Goal: Transaction & Acquisition: Purchase product/service

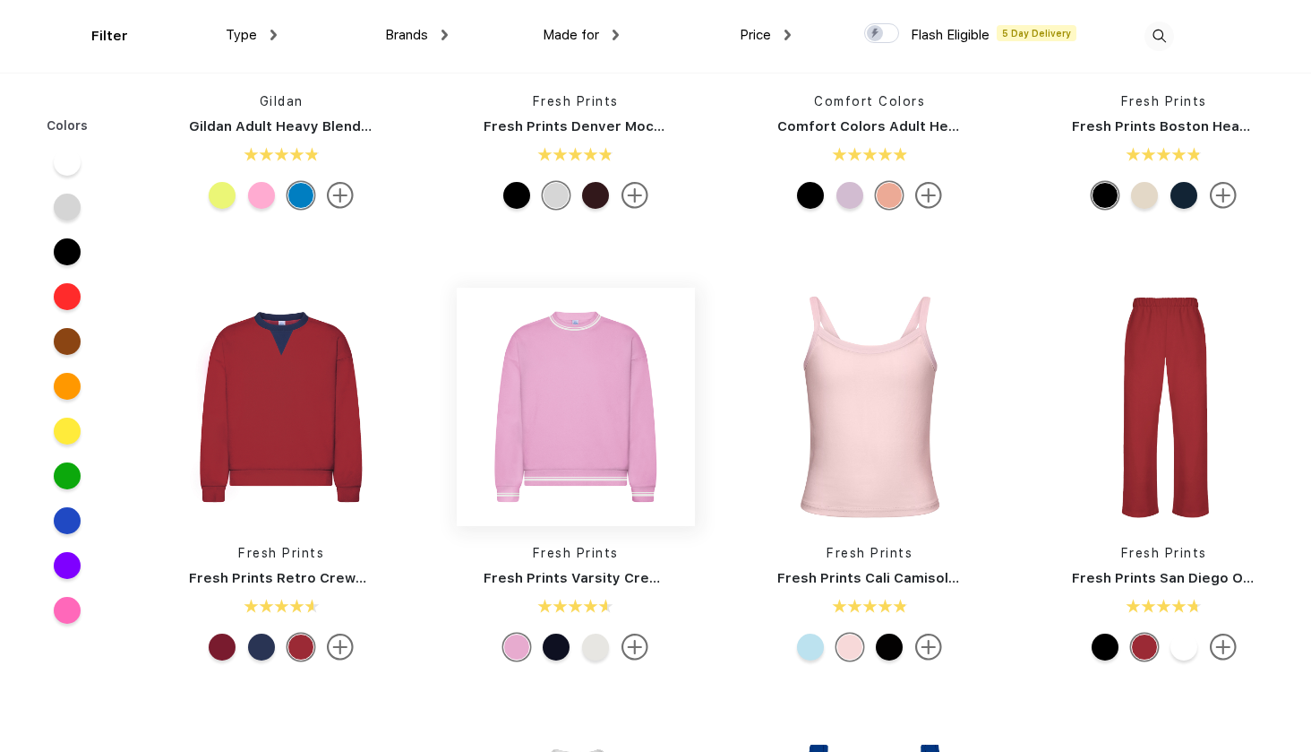
scroll to position [271, 0]
click at [279, 408] on img at bounding box center [281, 407] width 238 height 238
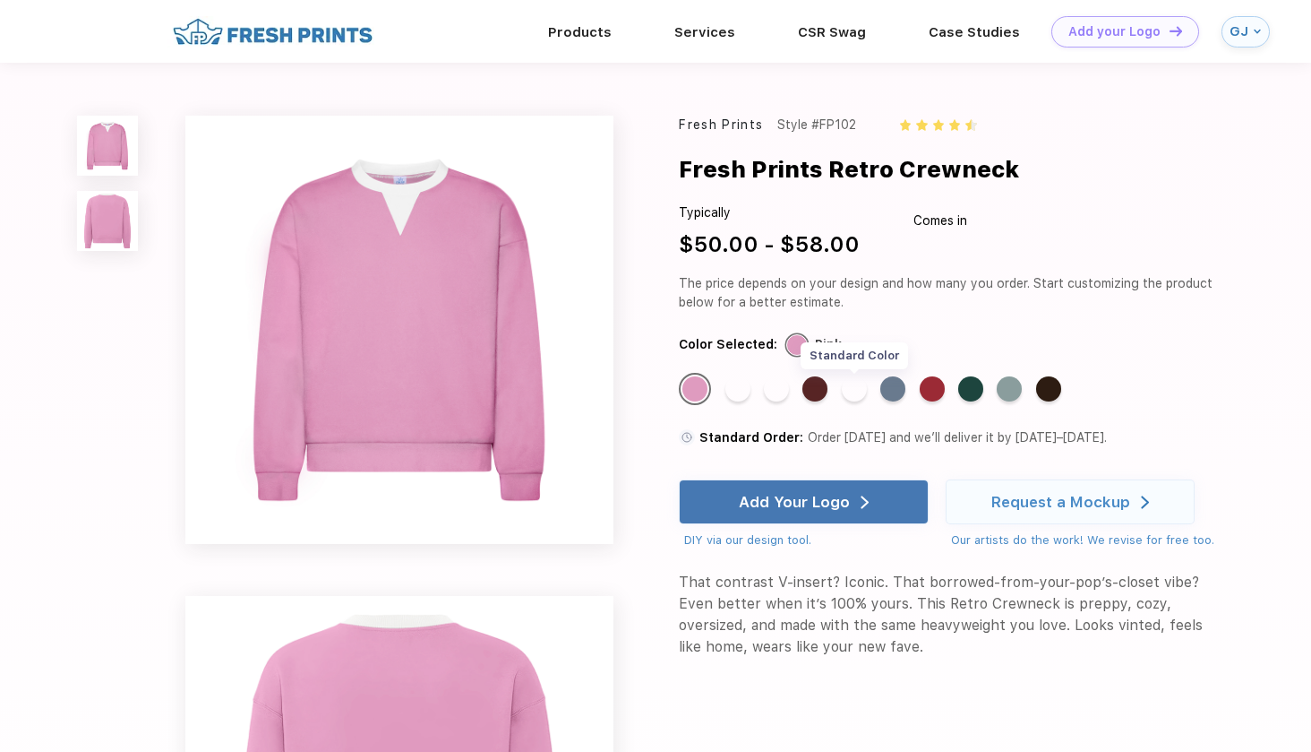
click at [863, 389] on div "Standard Color" at bounding box center [854, 388] width 25 height 25
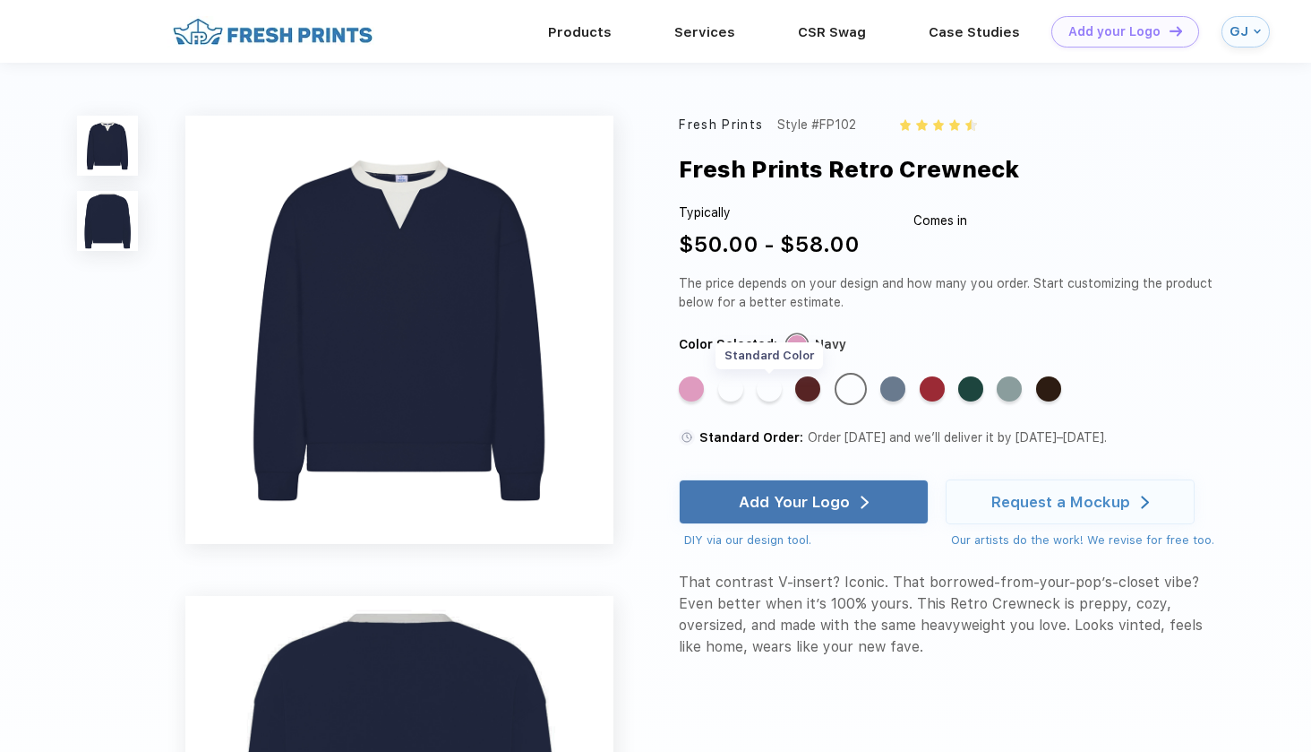
click at [769, 386] on div "Standard Color" at bounding box center [769, 388] width 25 height 25
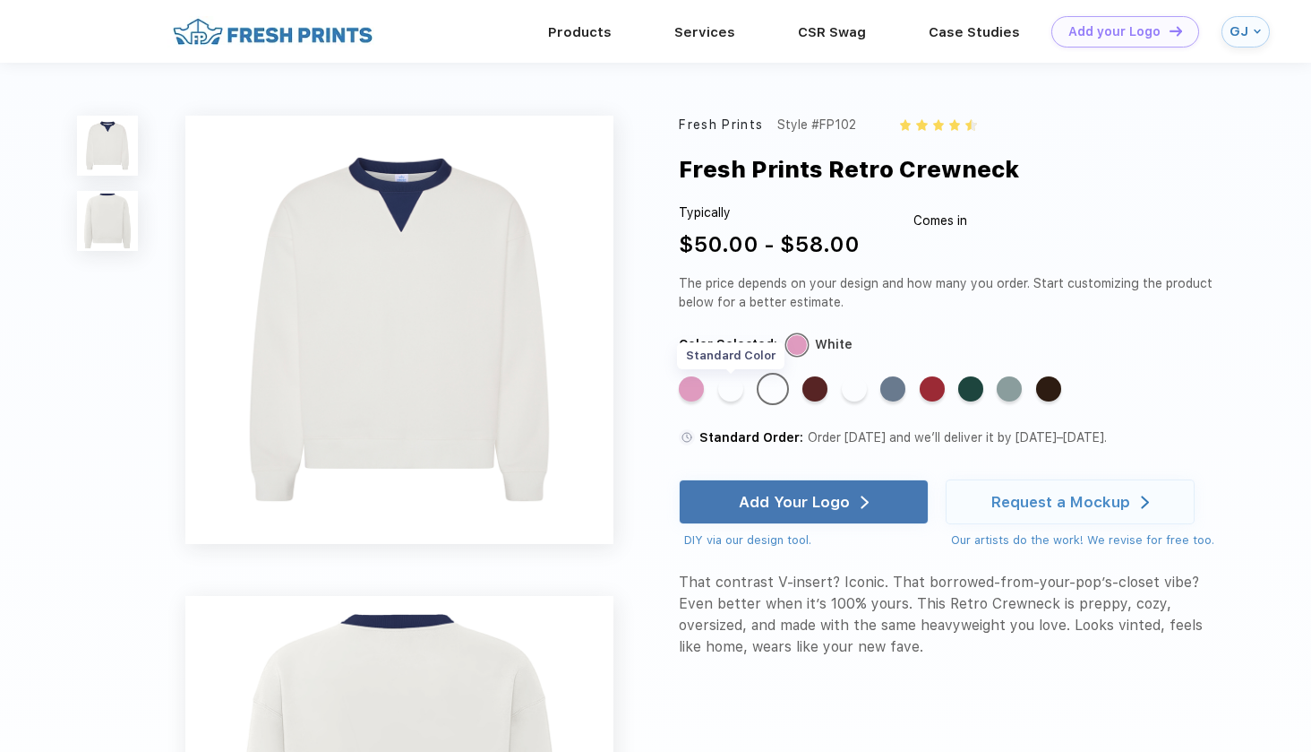
click at [730, 387] on div "Standard Color" at bounding box center [730, 388] width 25 height 25
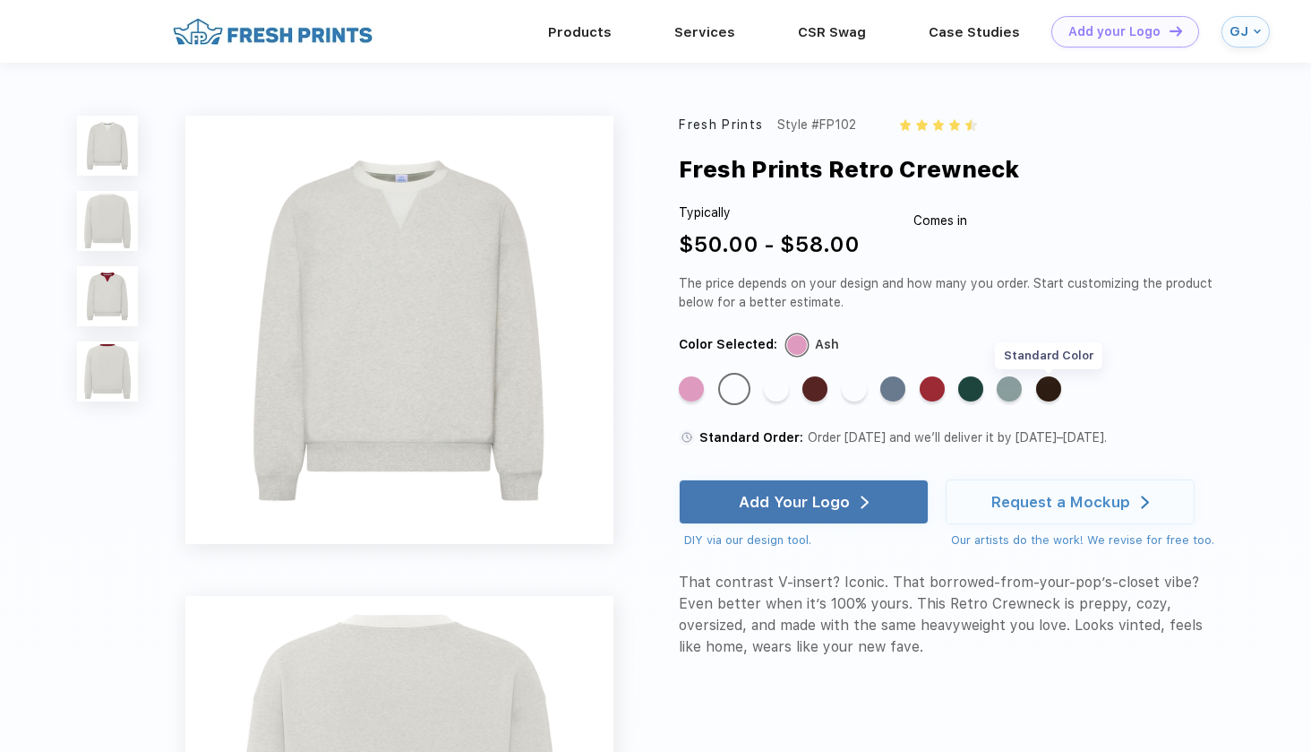
click at [1044, 391] on div "Standard Color" at bounding box center [1048, 388] width 25 height 25
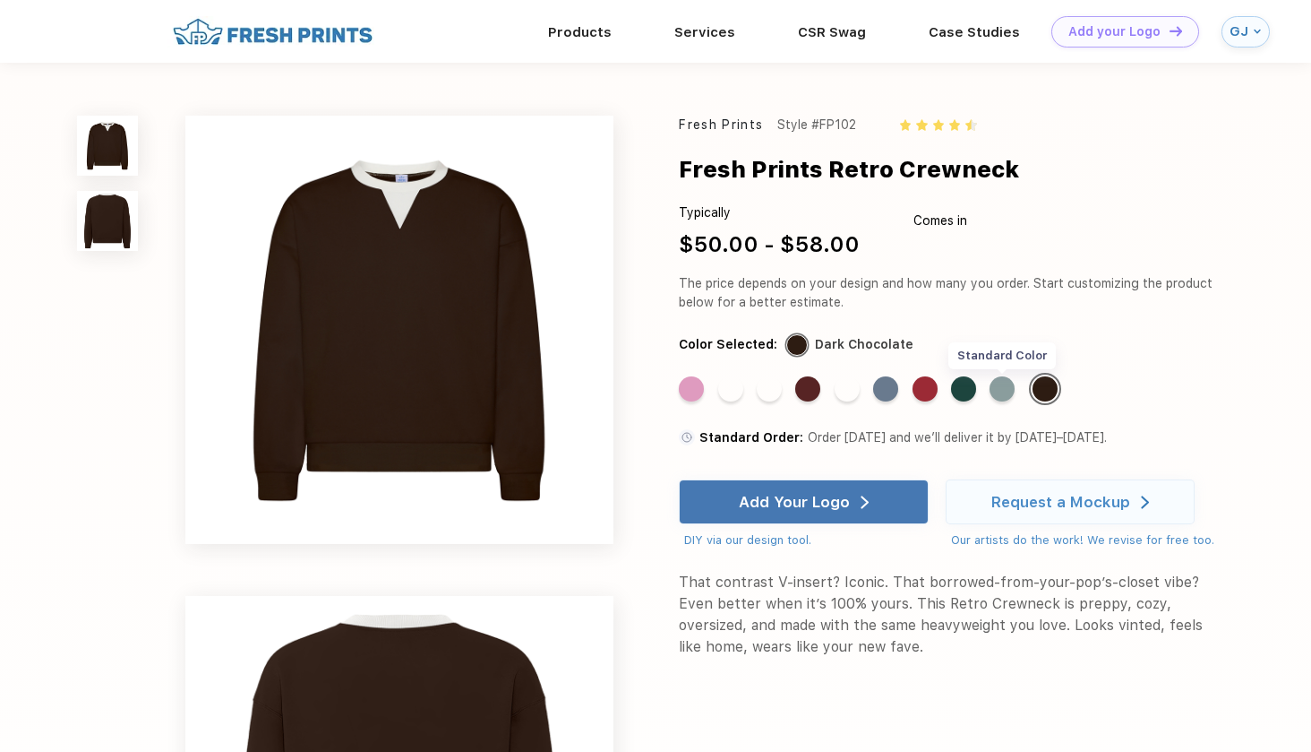
click at [1001, 393] on div "Standard Color" at bounding box center [1002, 388] width 25 height 25
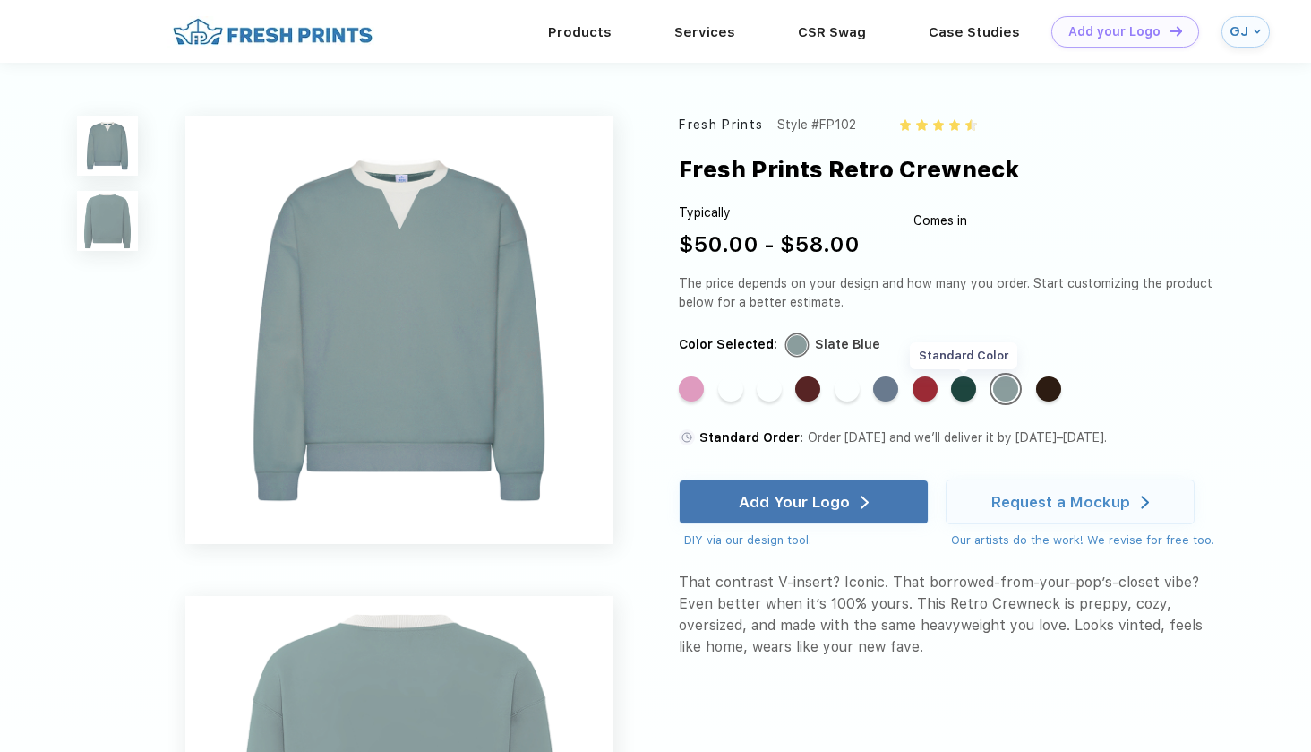
click at [970, 391] on div "Standard Color" at bounding box center [963, 388] width 25 height 25
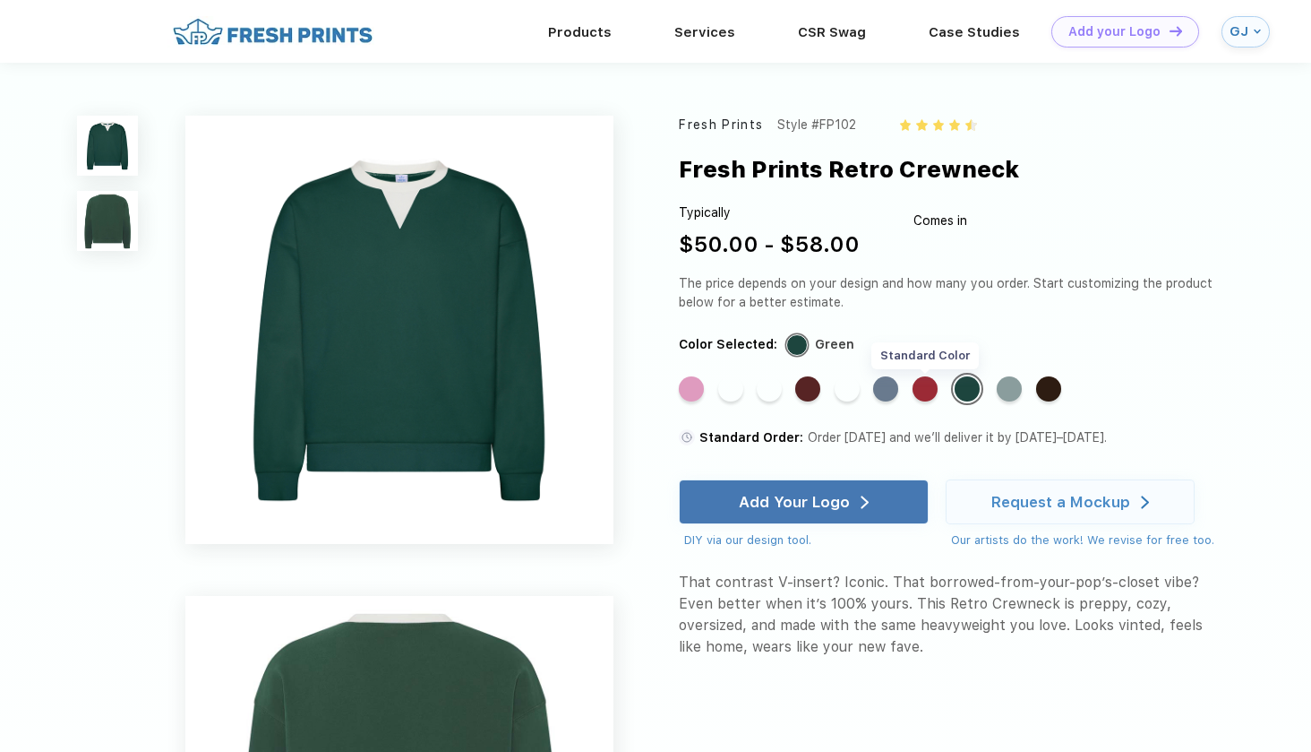
click at [938, 389] on div "Standard Color" at bounding box center [925, 388] width 25 height 25
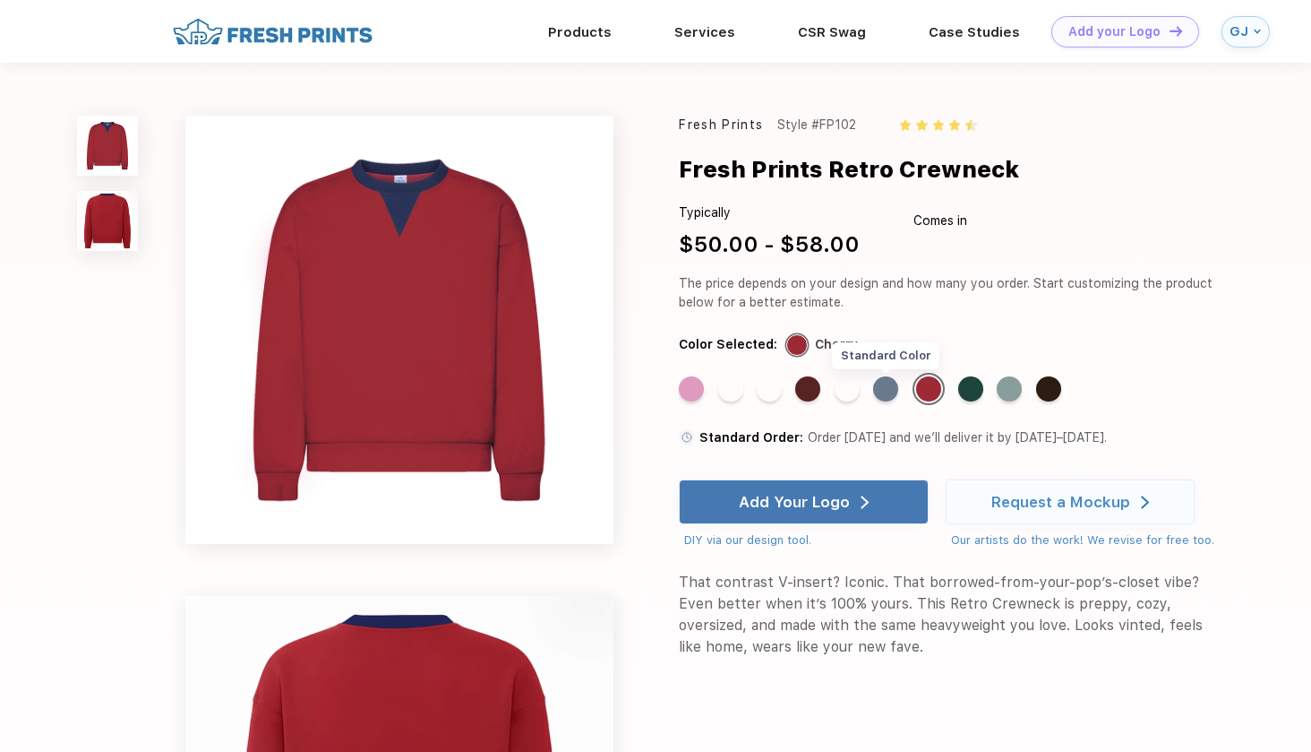
click at [888, 391] on div "Standard Color" at bounding box center [885, 388] width 25 height 25
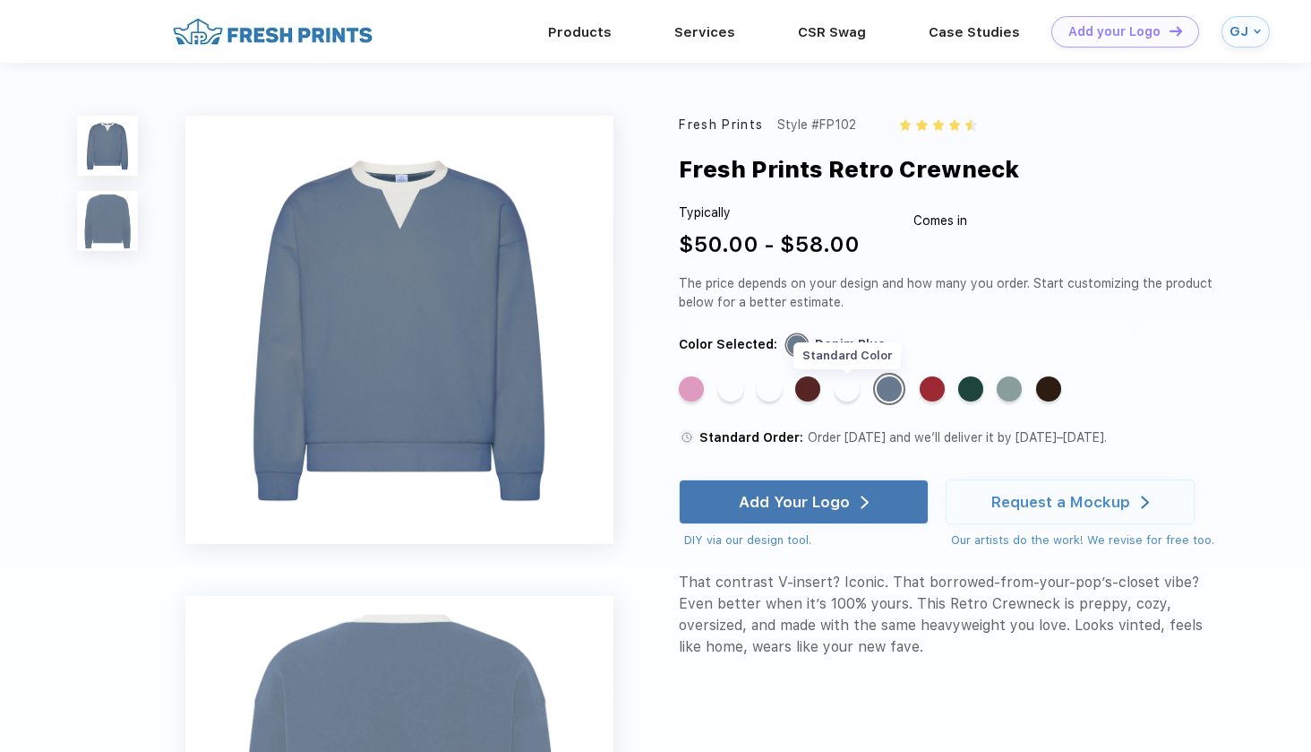
click at [848, 391] on div "Standard Color" at bounding box center [847, 388] width 25 height 25
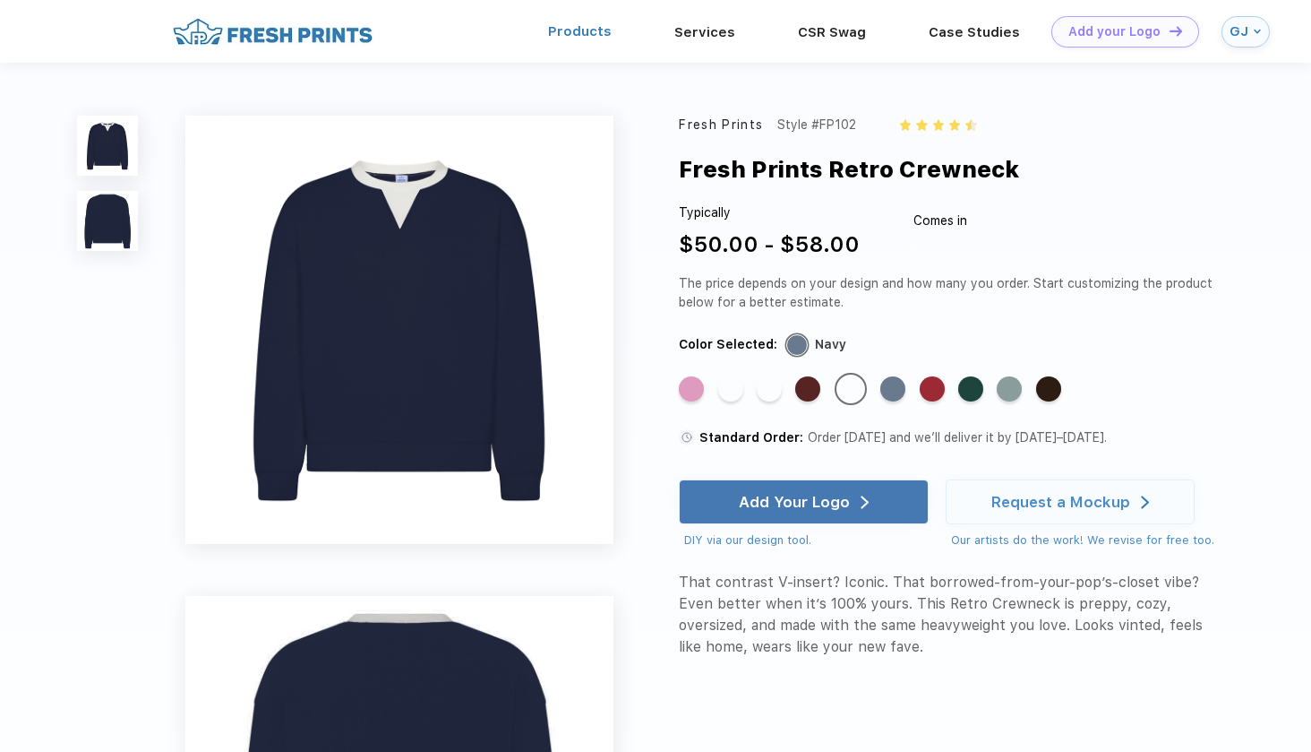
click at [590, 36] on link "Products" at bounding box center [580, 31] width 64 height 16
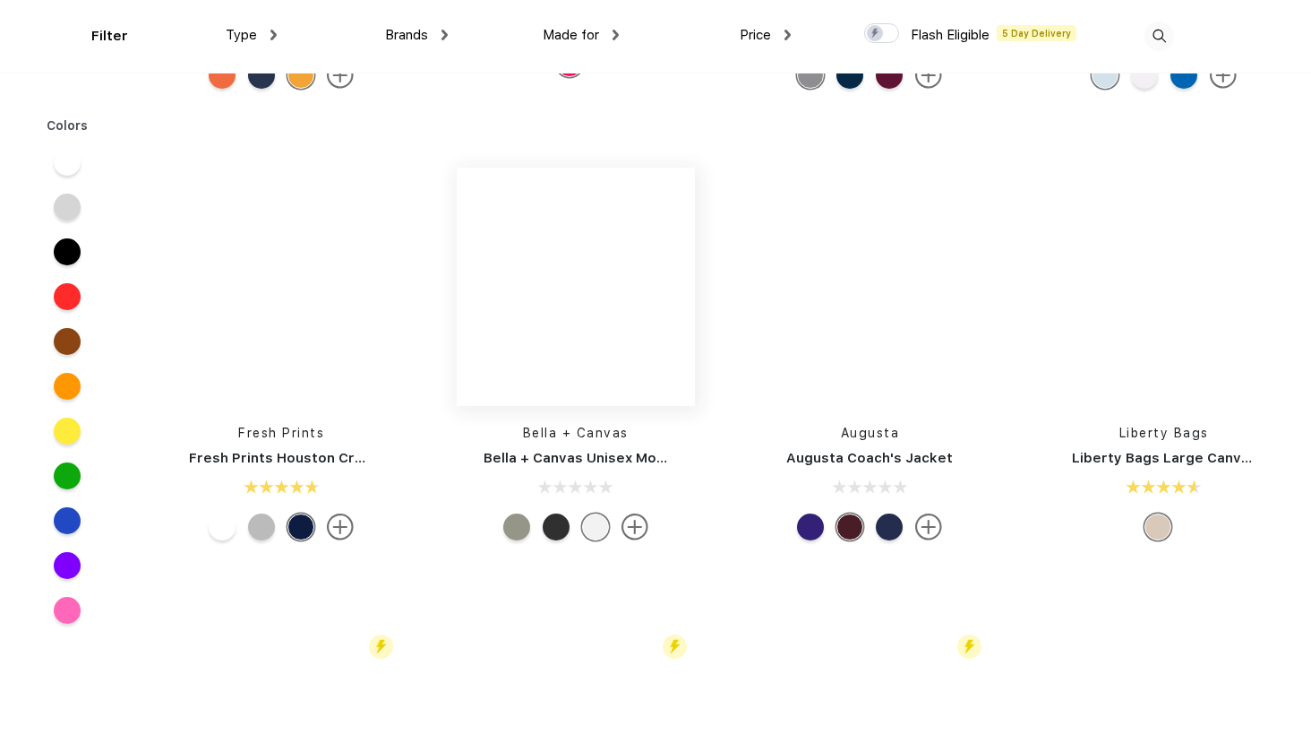
scroll to position [8069, 0]
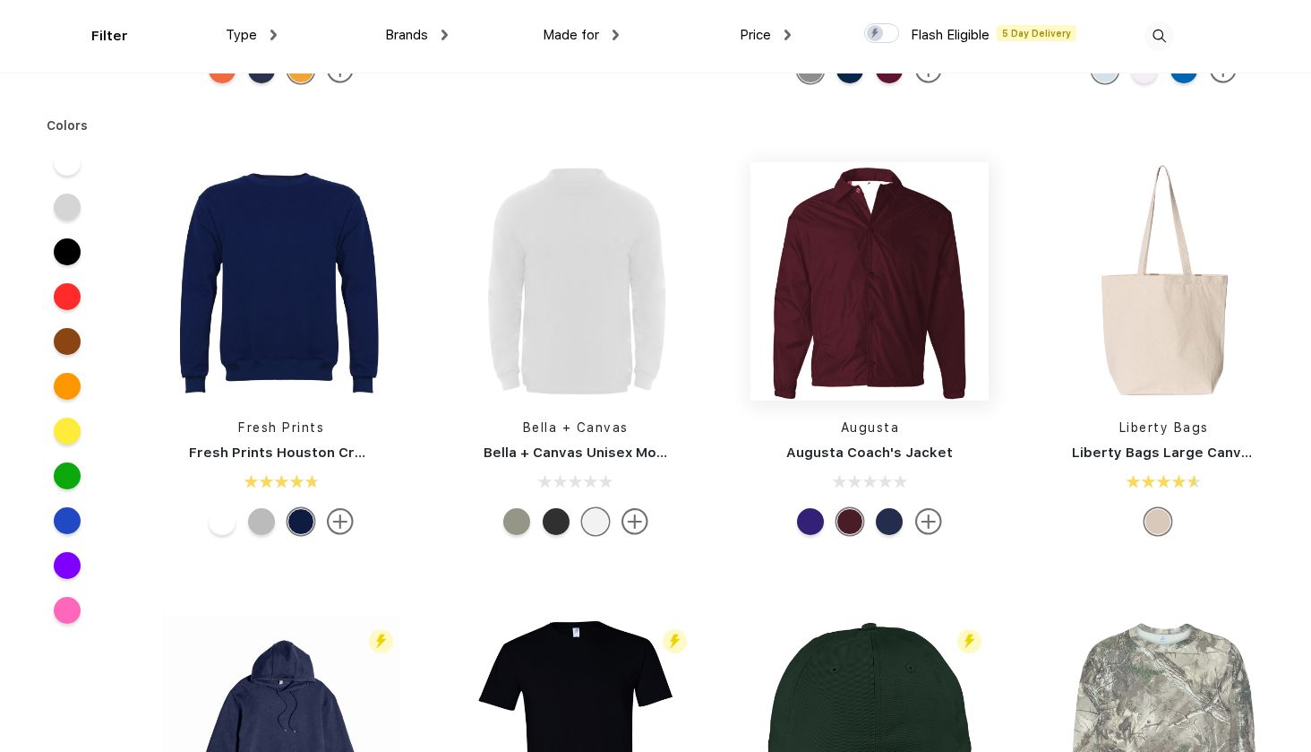
click at [871, 325] on img at bounding box center [870, 281] width 238 height 238
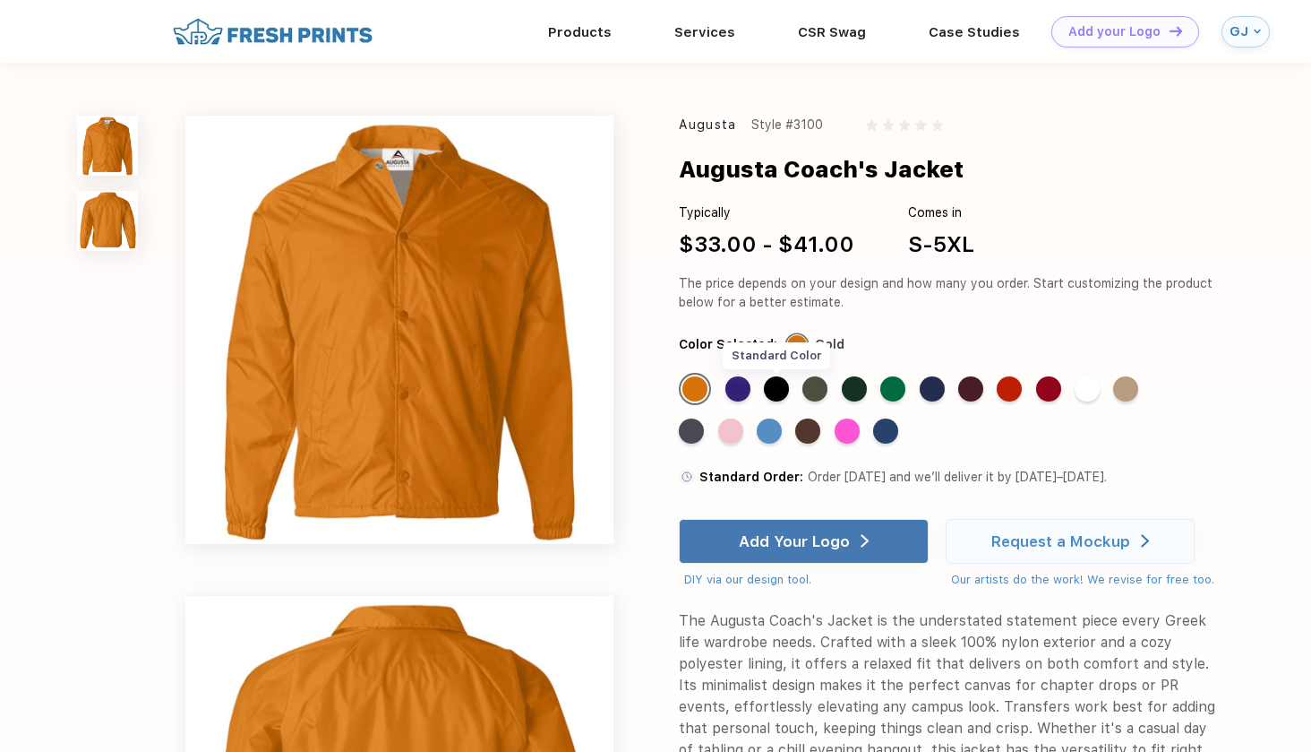
click at [779, 395] on div "Standard Color" at bounding box center [776, 388] width 25 height 25
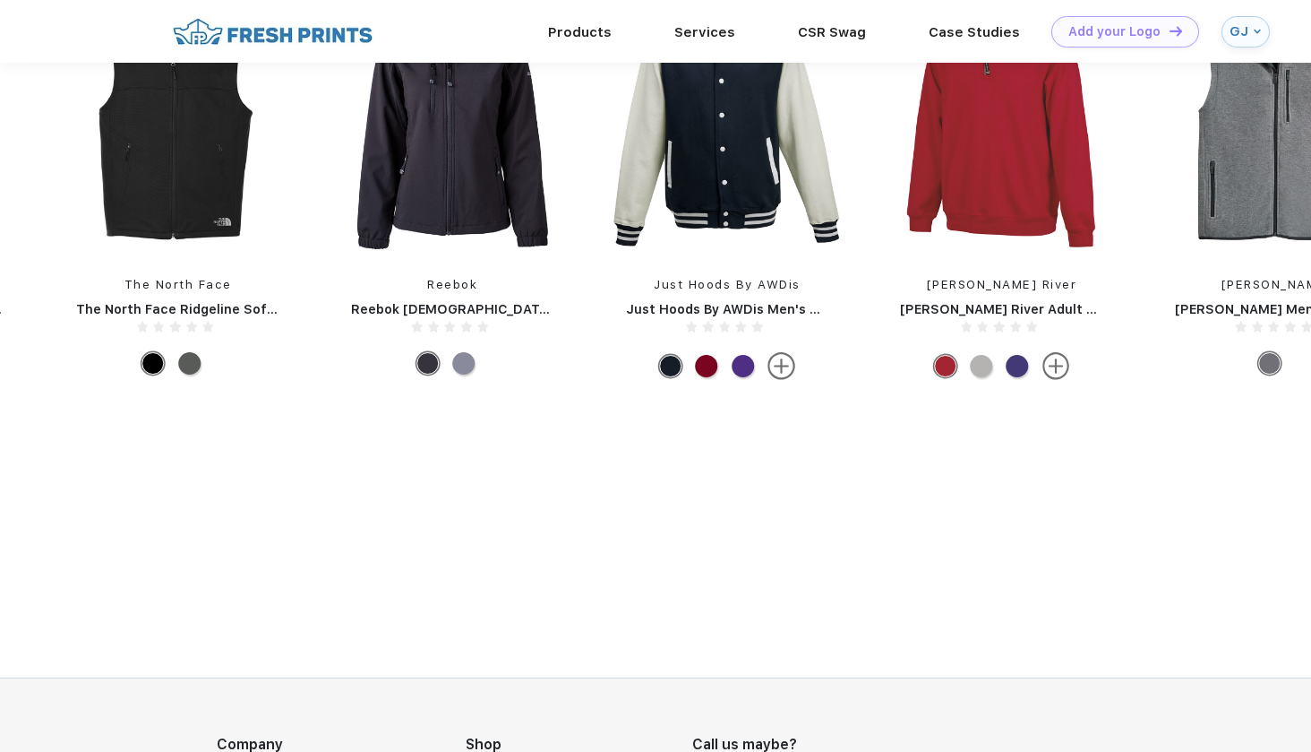
scroll to position [1480, 0]
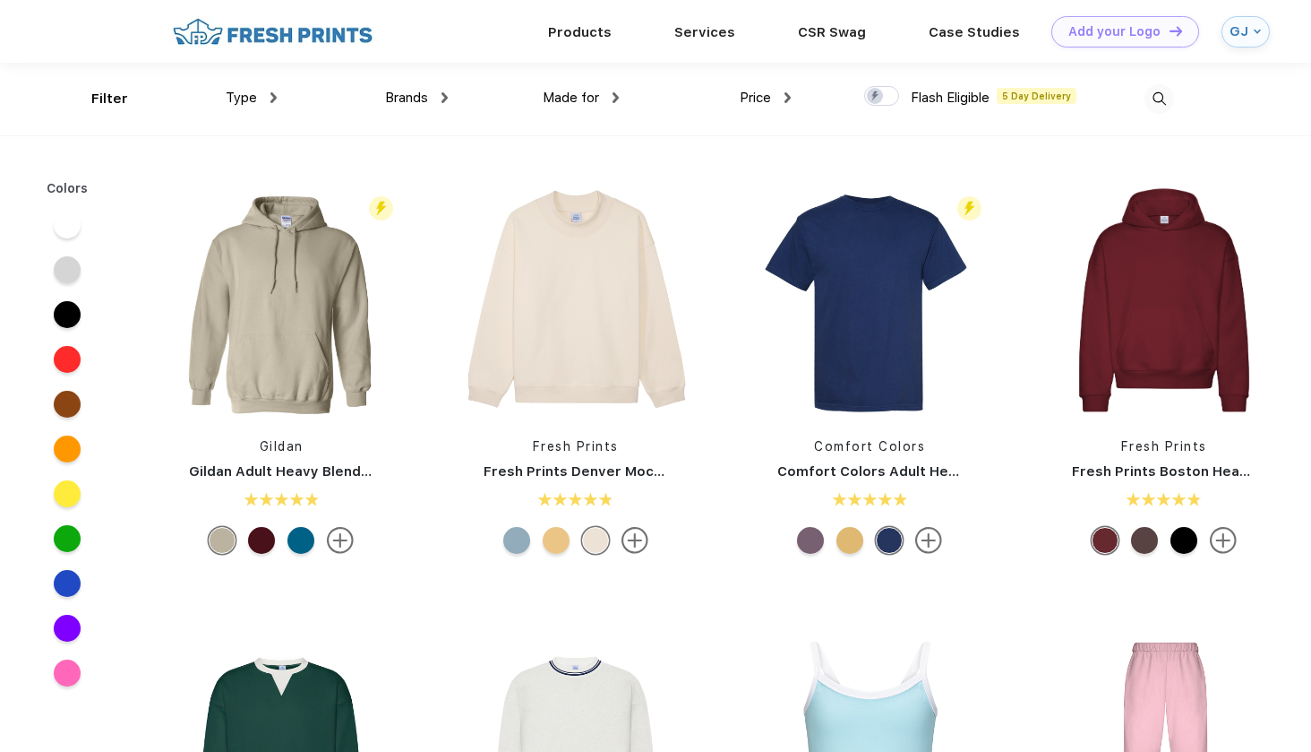
click at [1167, 99] on img at bounding box center [1160, 99] width 30 height 30
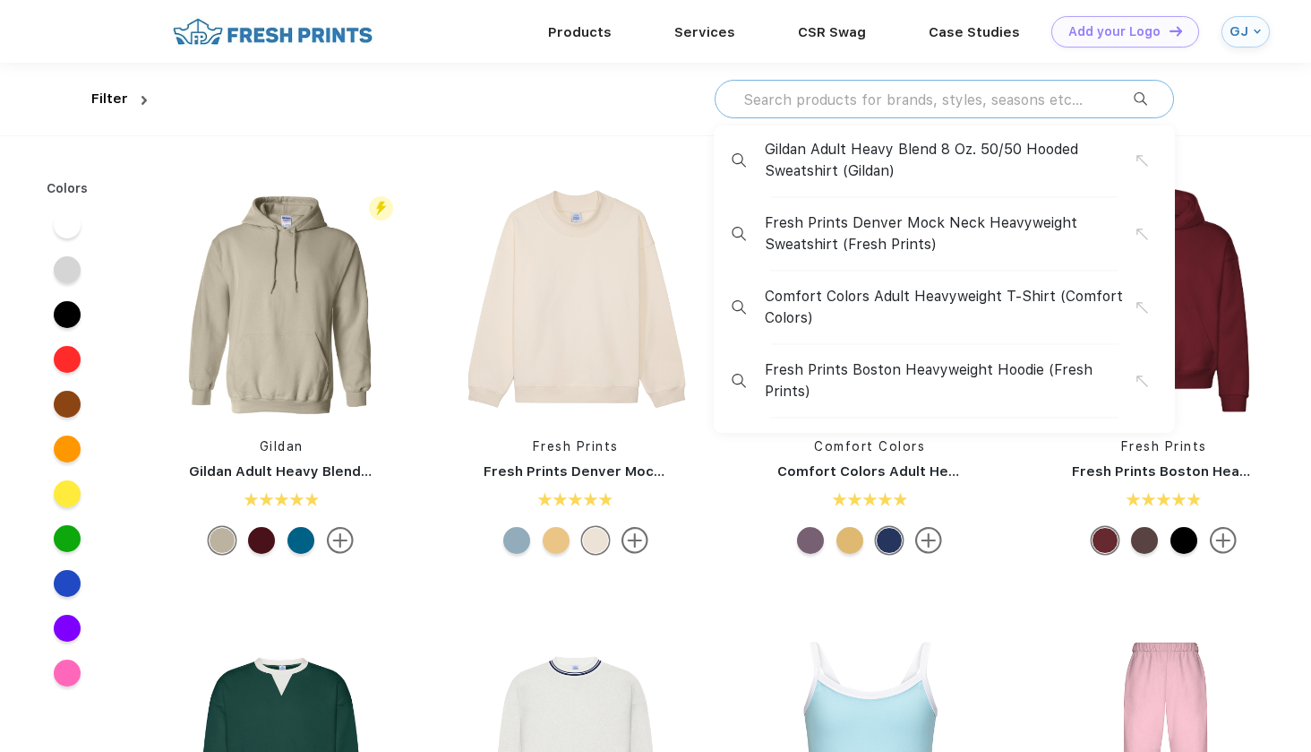
click at [999, 101] on input "text" at bounding box center [938, 100] width 392 height 20
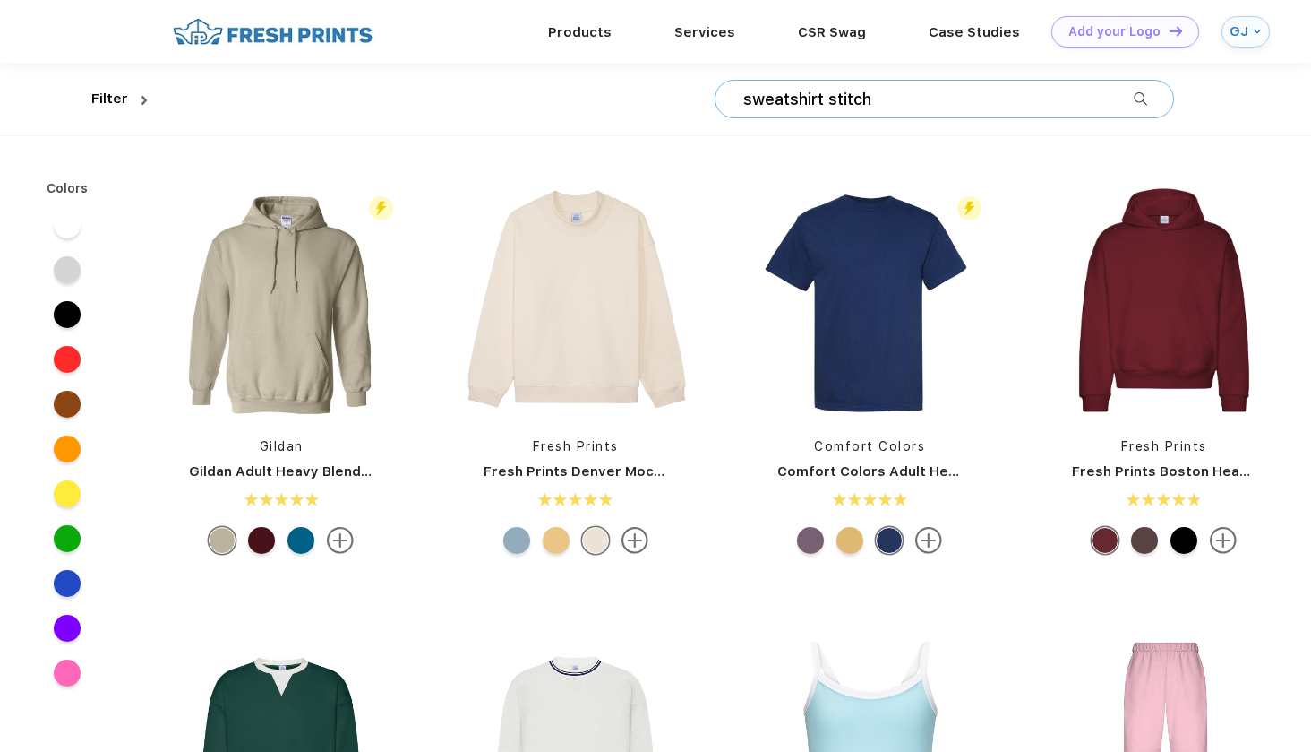
type input "sweatshirt stitch"
